Goal: Book appointment/travel/reservation

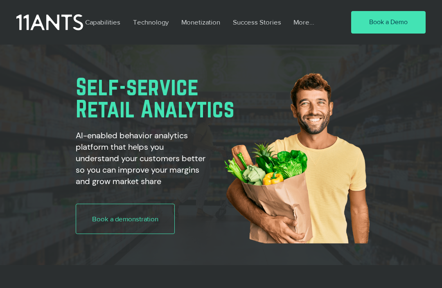
click at [393, 12] on link "Book a Demo" at bounding box center [388, 22] width 75 height 23
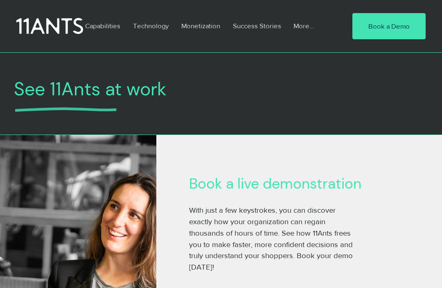
click at [400, 30] on span "Book a Demo" at bounding box center [388, 26] width 41 height 10
